Goal: Information Seeking & Learning: Find specific fact

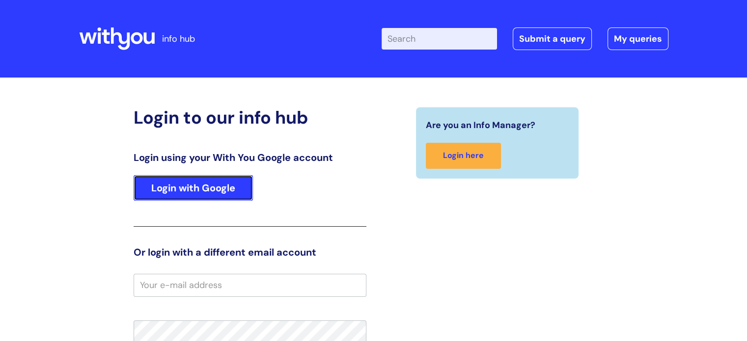
click at [208, 193] on link "Login with Google" at bounding box center [193, 188] width 119 height 26
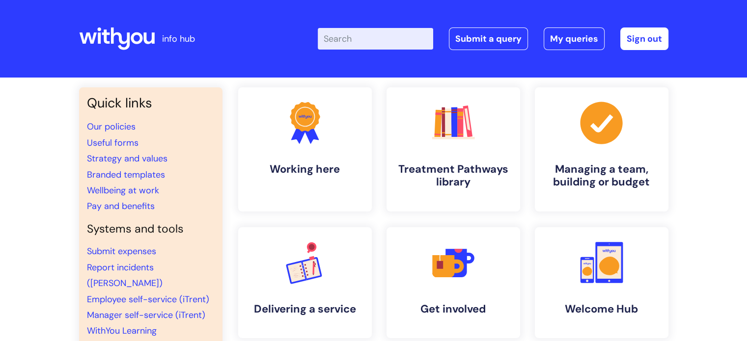
click at [377, 41] on input "Enter your search term here..." at bounding box center [375, 39] width 115 height 22
type input "concur"
click button "Search" at bounding box center [0, 0] width 0 height 0
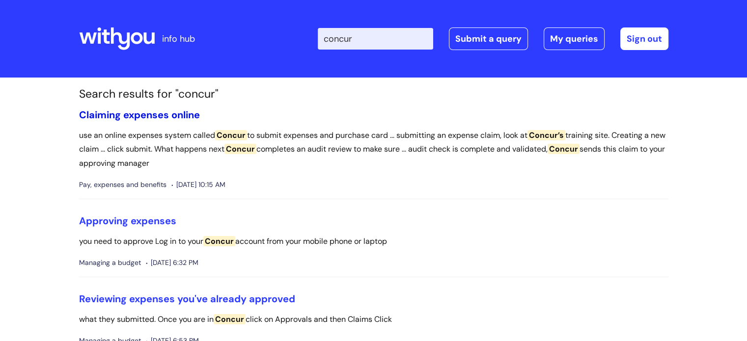
click at [169, 112] on link "Claiming expenses online" at bounding box center [139, 115] width 121 height 13
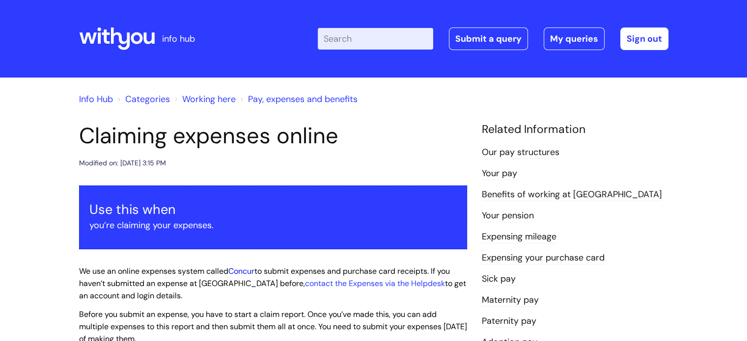
click at [243, 273] on link "Concur" at bounding box center [241, 271] width 26 height 10
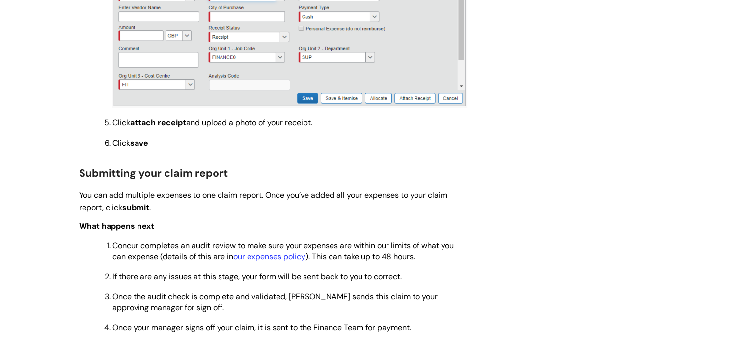
scroll to position [2, 0]
